Goal: Task Accomplishment & Management: Complete application form

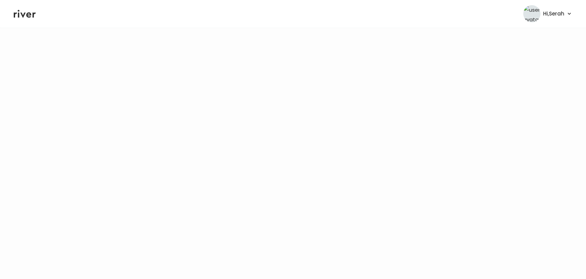
click at [24, 11] on icon at bounding box center [25, 14] width 22 height 10
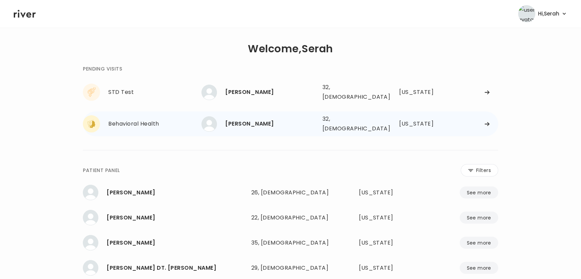
click at [244, 120] on div "[PERSON_NAME]" at bounding box center [270, 124] width 91 height 10
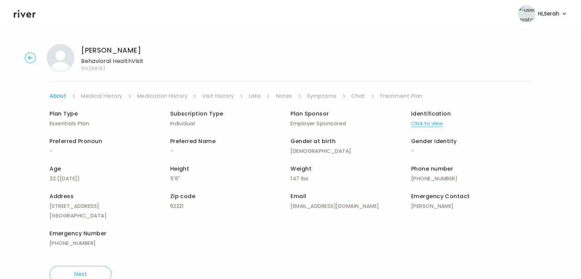
click at [324, 94] on link "Symptoms" at bounding box center [322, 96] width 30 height 10
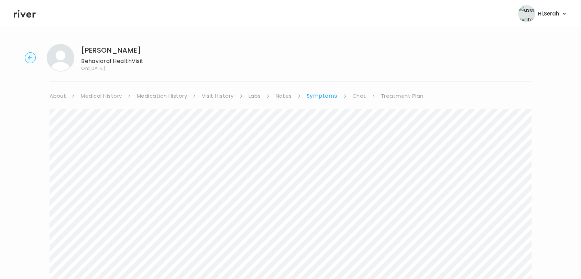
click at [107, 95] on link "Medical History" at bounding box center [101, 96] width 41 height 10
click at [173, 94] on link "Medication History" at bounding box center [164, 96] width 51 height 10
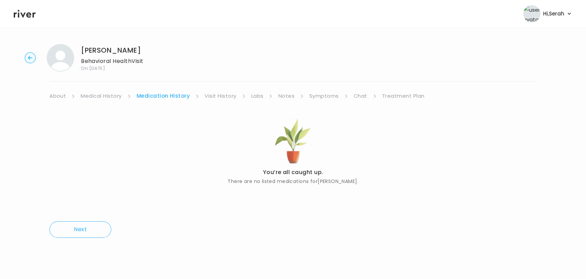
click at [355, 95] on link "Chat" at bounding box center [361, 96] width 14 height 10
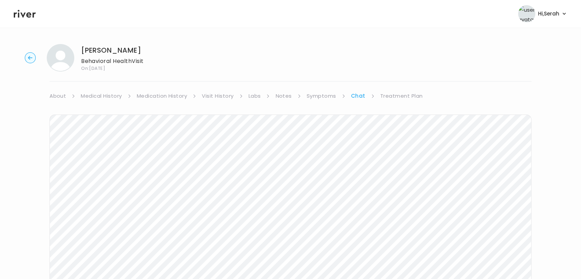
scroll to position [103, 0]
click at [22, 15] on icon at bounding box center [25, 14] width 22 height 8
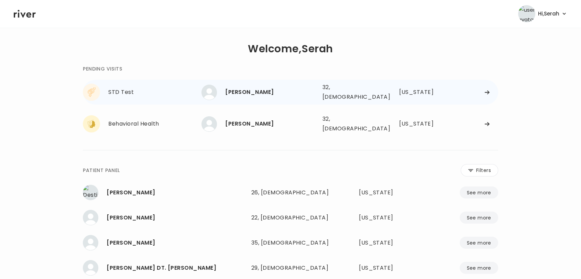
click at [245, 91] on div "Whitney Day" at bounding box center [270, 92] width 91 height 10
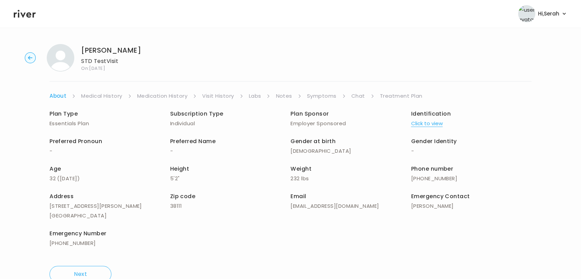
click at [314, 95] on link "Symptoms" at bounding box center [322, 96] width 30 height 10
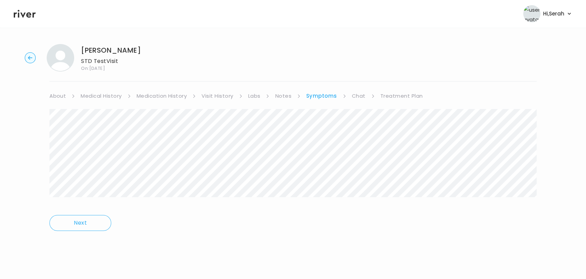
click at [357, 95] on link "Chat" at bounding box center [359, 96] width 14 height 10
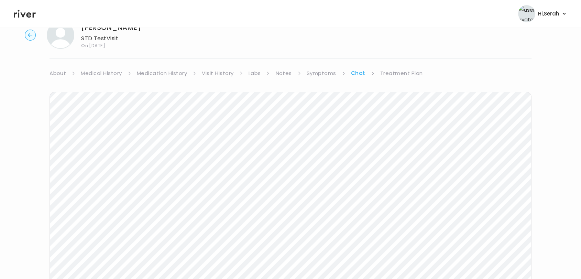
click at [392, 69] on link "Treatment Plan" at bounding box center [401, 73] width 43 height 10
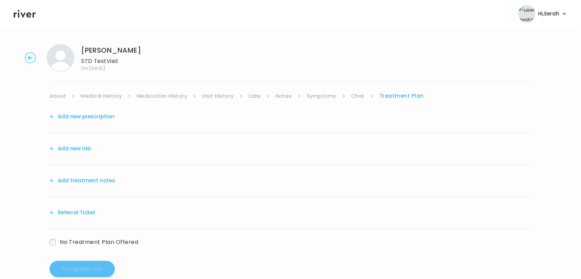
click at [52, 149] on icon "button" at bounding box center [51, 148] width 4 height 4
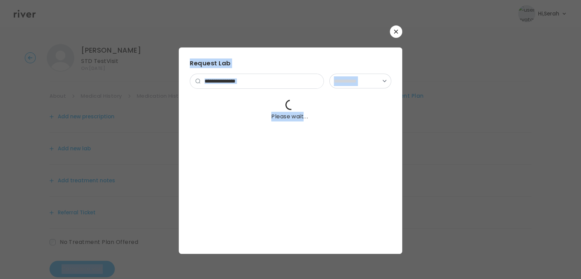
click at [52, 149] on div at bounding box center [290, 139] width 581 height 279
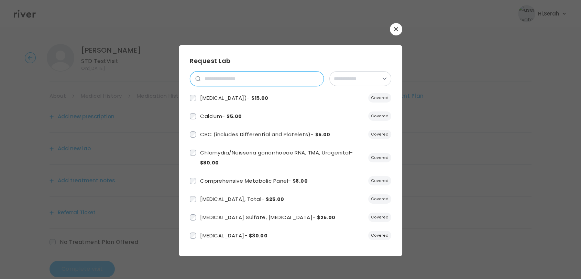
click at [247, 73] on input "search" at bounding box center [261, 78] width 123 height 14
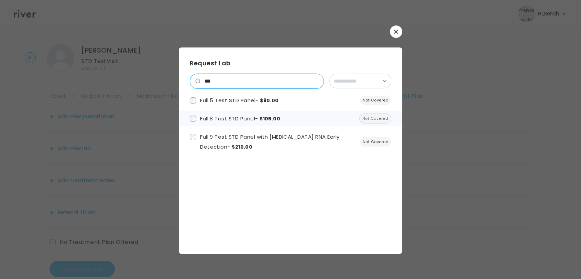
type input "***"
click at [236, 118] on span "Full 8 Test STD Panel - $105.00" at bounding box center [240, 118] width 80 height 7
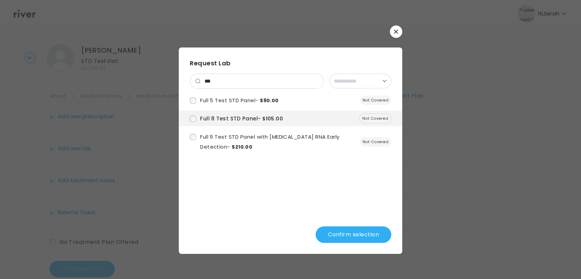
click at [352, 234] on button "Confirm selection" at bounding box center [353, 234] width 76 height 16
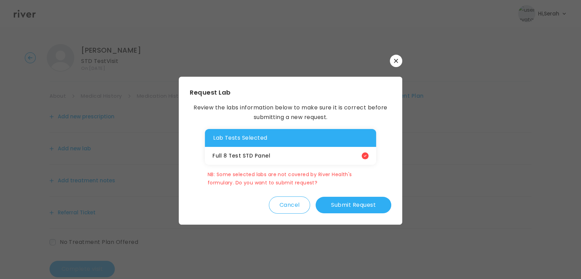
click at [360, 209] on button "Submit Request" at bounding box center [353, 205] width 76 height 16
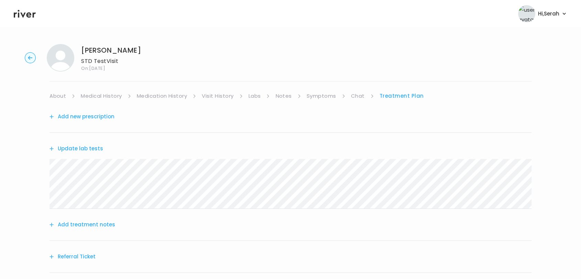
click at [93, 220] on button "Add treatment notes" at bounding box center [82, 225] width 66 height 10
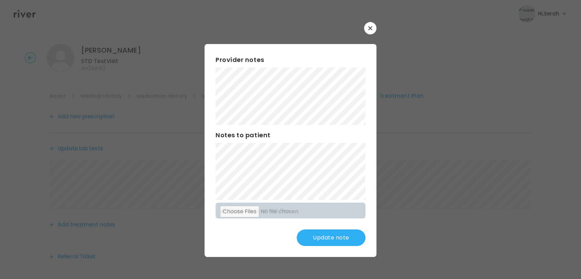
click at [336, 235] on button "Update note" at bounding box center [331, 237] width 69 height 16
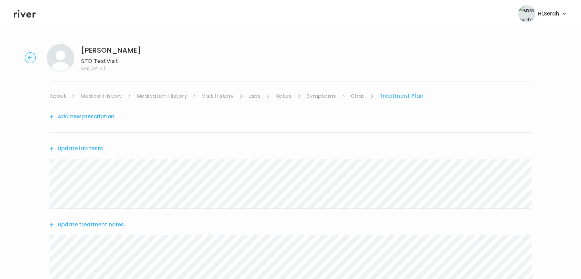
scroll to position [161, 0]
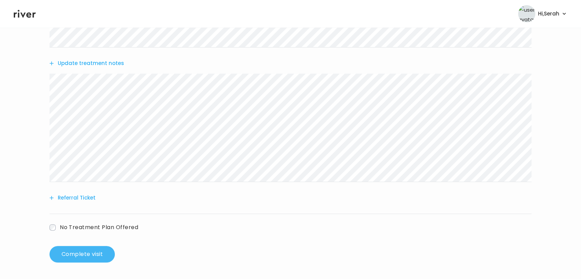
click at [53, 249] on button "Complete visit" at bounding box center [81, 254] width 65 height 16
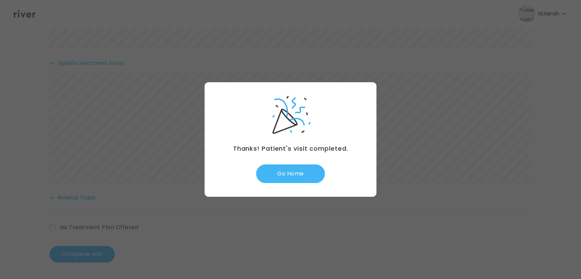
click at [290, 170] on button "Go Home" at bounding box center [290, 173] width 69 height 19
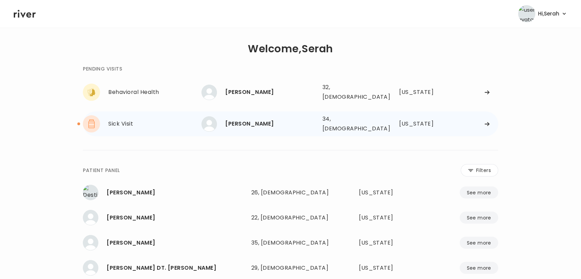
click at [235, 119] on div "Mark Hupp" at bounding box center [270, 124] width 91 height 10
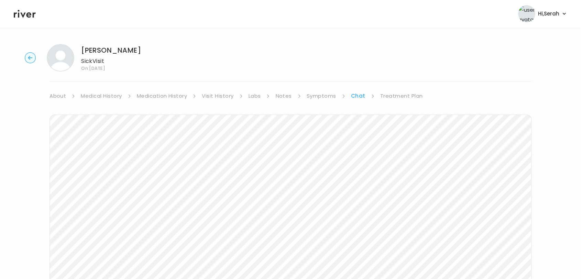
scroll to position [10, 0]
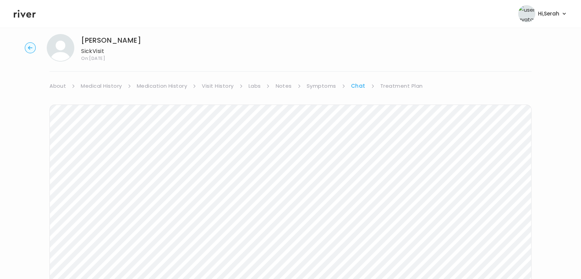
click at [403, 86] on link "Treatment Plan" at bounding box center [401, 86] width 43 height 10
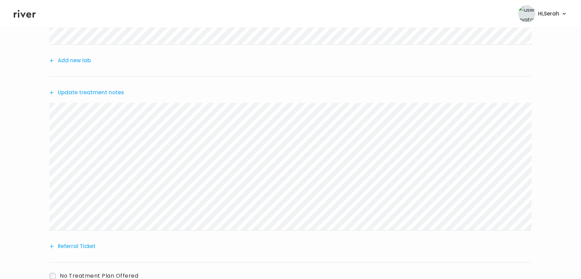
scroll to position [206, 0]
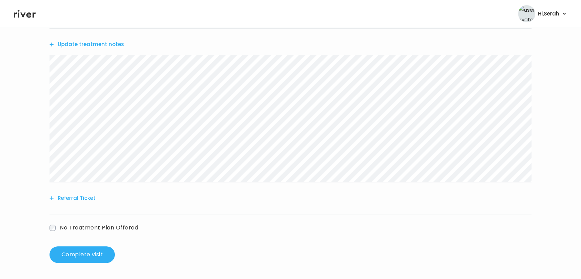
click at [69, 196] on button "Referral Ticket" at bounding box center [72, 198] width 46 height 10
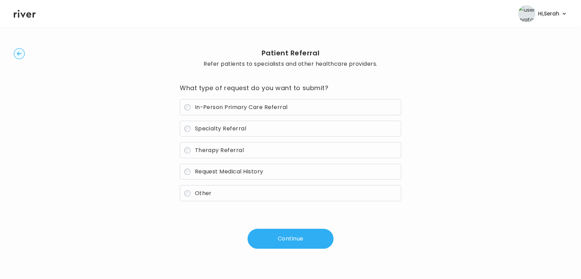
click at [207, 192] on span "Other" at bounding box center [202, 193] width 17 height 8
click at [264, 242] on button "Continue" at bounding box center [290, 238] width 86 height 20
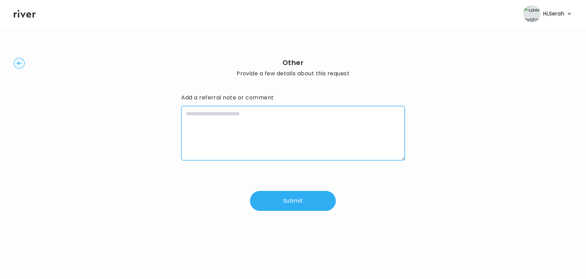
click at [214, 149] on textarea at bounding box center [293, 133] width 224 height 54
type textarea "**********"
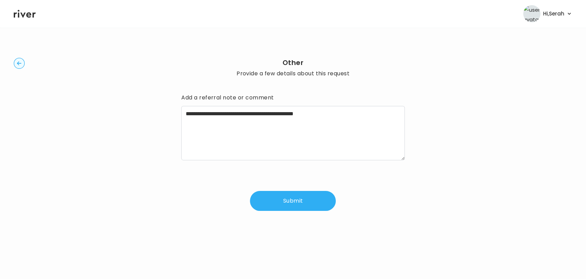
click at [304, 203] on button "Submit" at bounding box center [293, 201] width 86 height 20
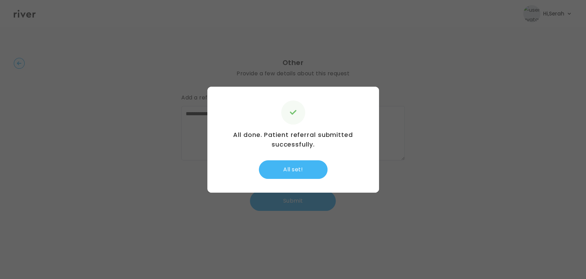
click at [294, 172] on button "All set!" at bounding box center [293, 169] width 69 height 19
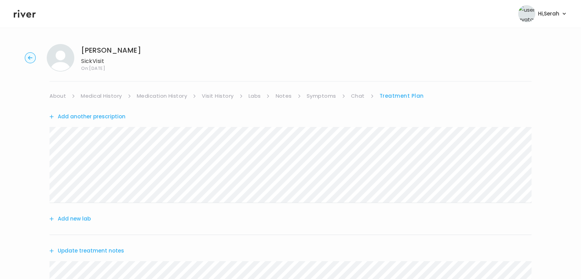
click at [355, 96] on link "Chat" at bounding box center [358, 96] width 14 height 10
click at [400, 90] on div "Mark Hupp Sick Visit On: 07 Sep 2025 About Medical History Medication History V…" at bounding box center [290, 204] width 581 height 332
click at [398, 93] on link "Treatment Plan" at bounding box center [401, 96] width 43 height 10
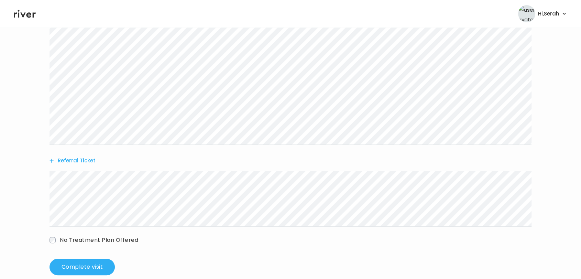
scroll to position [256, 0]
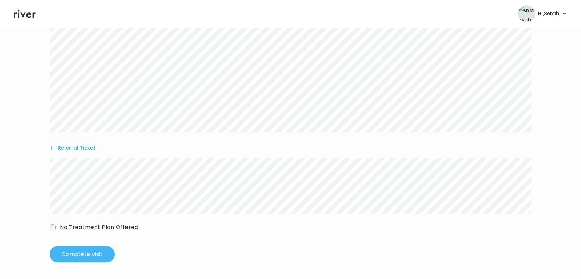
click at [84, 247] on button "Complete visit" at bounding box center [81, 254] width 65 height 16
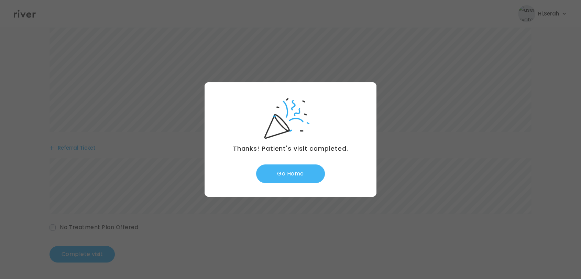
click at [293, 177] on button "Go Home" at bounding box center [290, 173] width 69 height 19
